Goal: Register for event/course

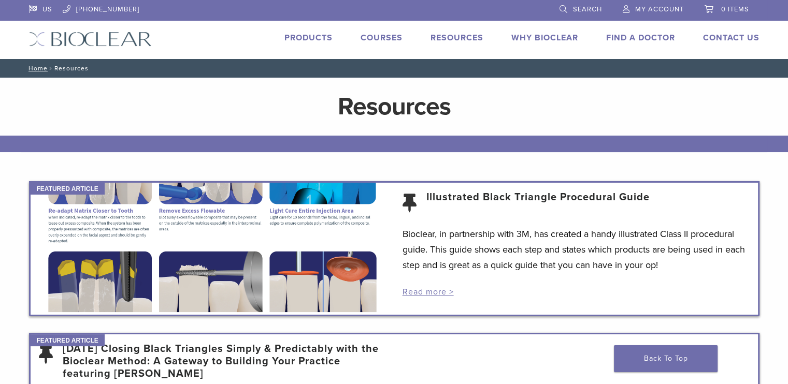
click at [380, 41] on link "Courses" at bounding box center [382, 38] width 42 height 10
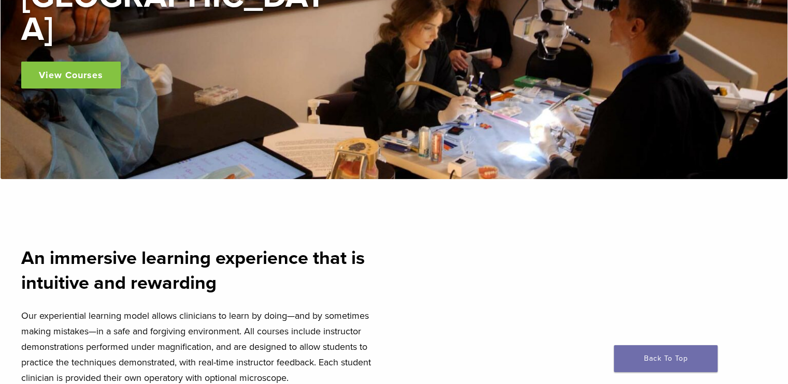
scroll to position [207, 0]
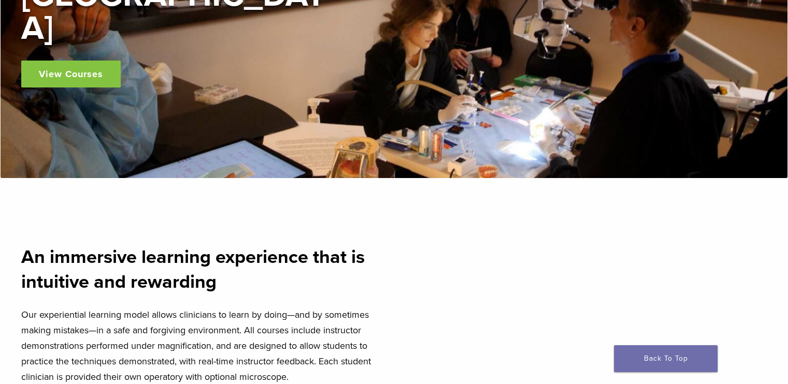
click at [89, 61] on link "View Courses" at bounding box center [70, 74] width 99 height 27
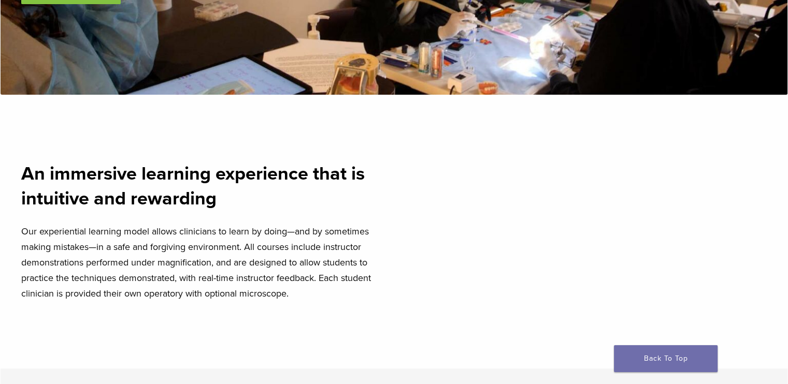
scroll to position [383, 0]
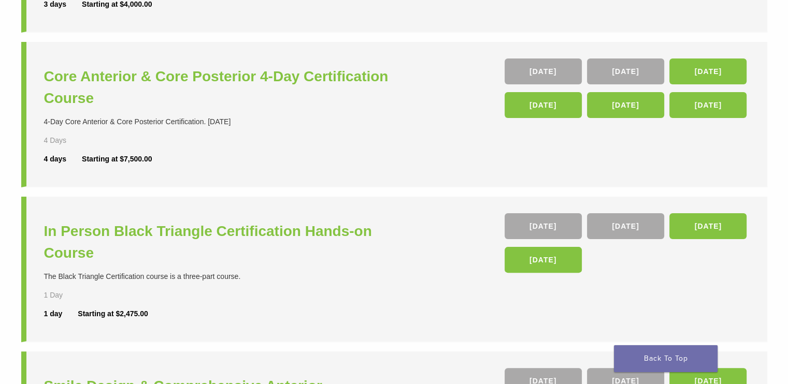
scroll to position [207, 0]
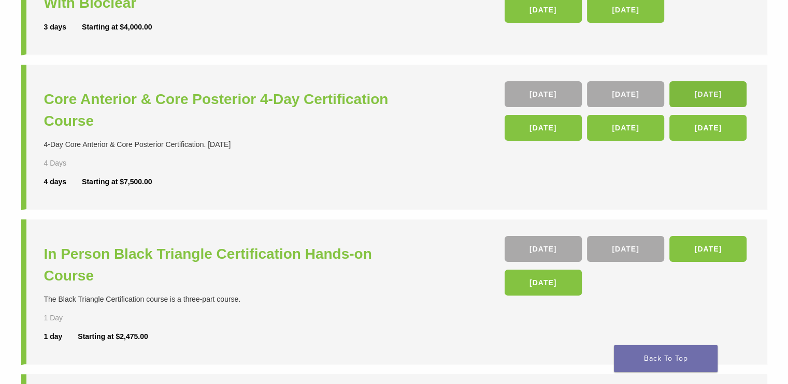
click at [690, 91] on link "05 Nov" at bounding box center [707, 94] width 77 height 26
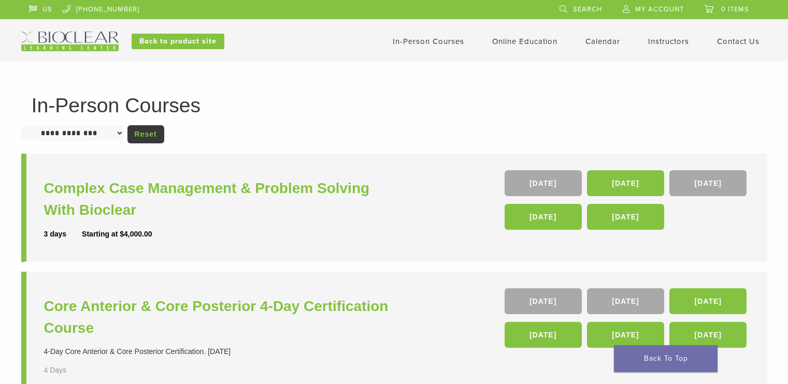
scroll to position [207, 0]
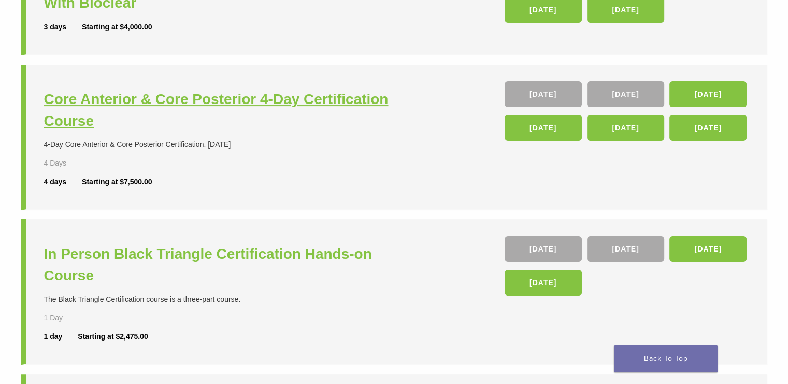
click at [142, 102] on h3 "Core Anterior & Core Posterior 4-Day Certification Course" at bounding box center [220, 111] width 353 height 44
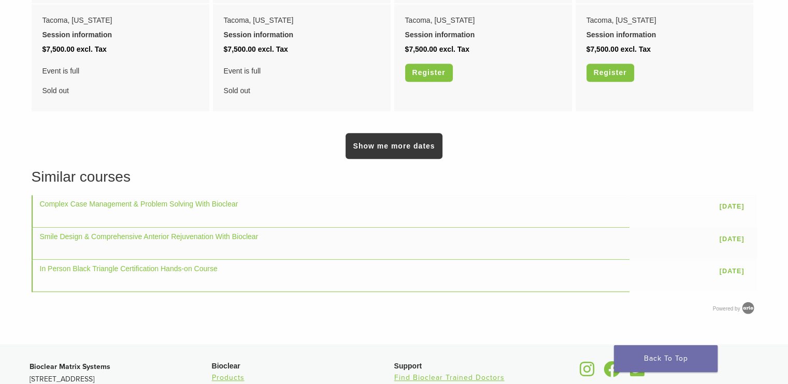
scroll to position [725, 0]
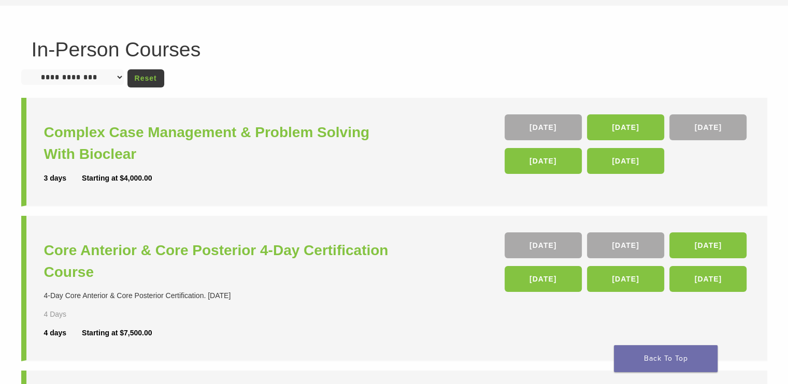
scroll to position [124, 0]
